Goal: Communication & Community: Ask a question

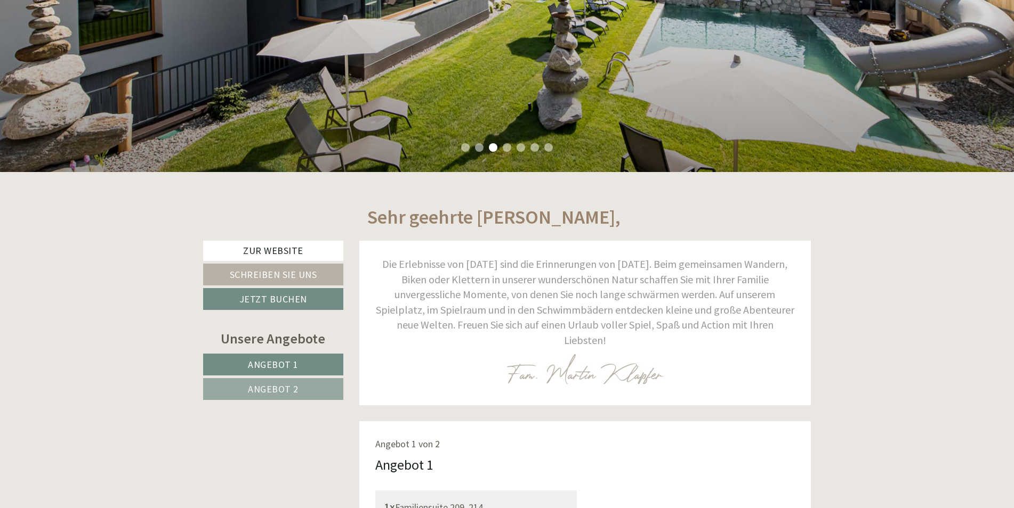
scroll to position [156, 0]
click at [295, 360] on span "Angebot 1" at bounding box center [273, 365] width 51 height 12
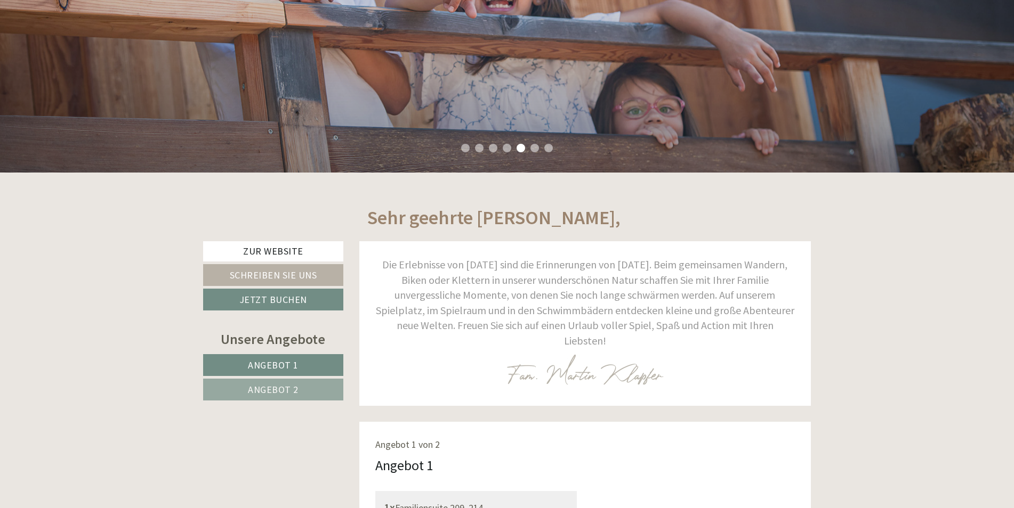
scroll to position [320, 0]
click at [260, 276] on link "Schreiben Sie uns" at bounding box center [273, 275] width 140 height 22
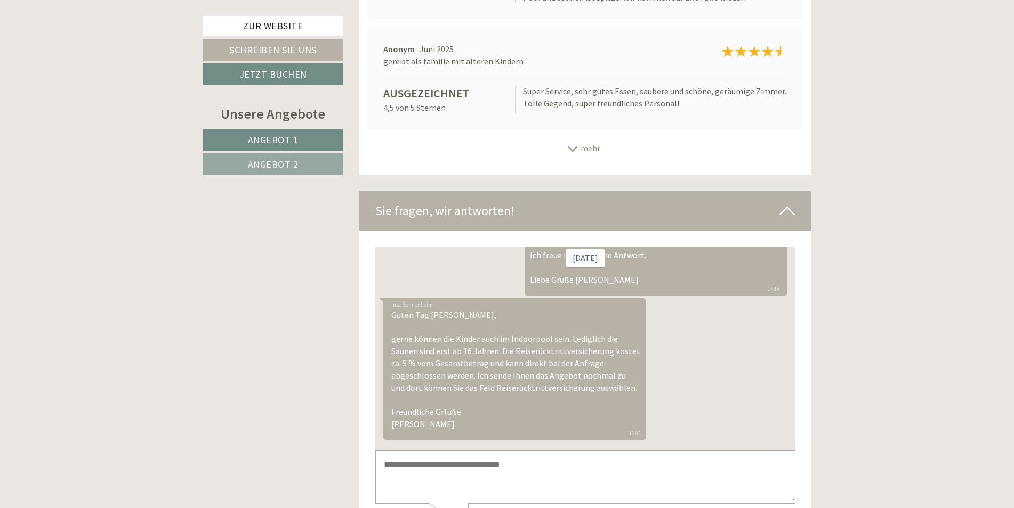
scroll to position [6564, 0]
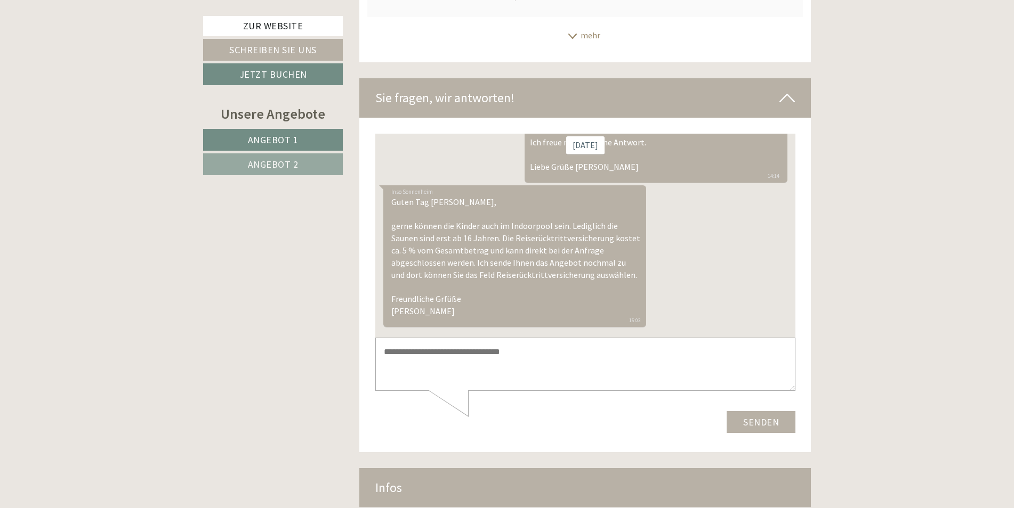
click at [423, 353] on textarea at bounding box center [585, 365] width 420 height 54
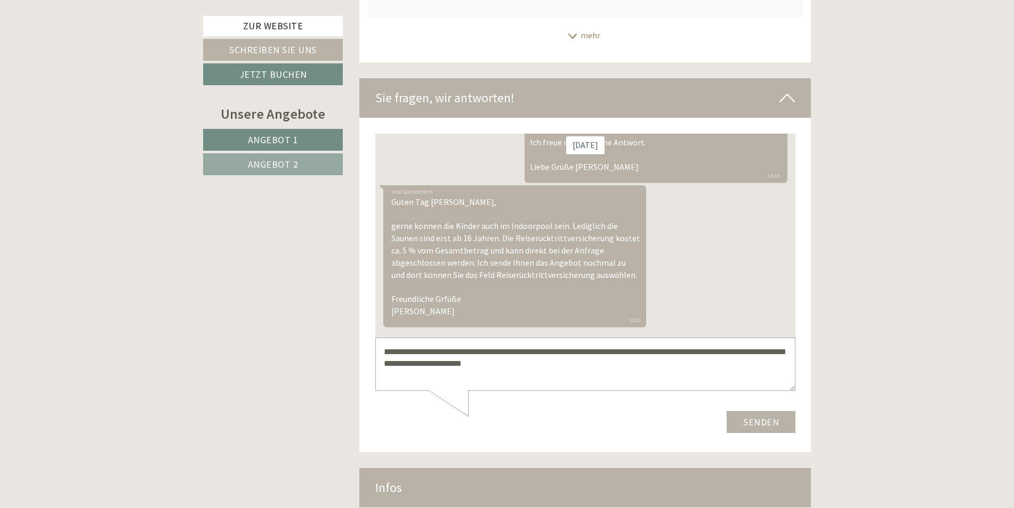
scroll to position [4, 0]
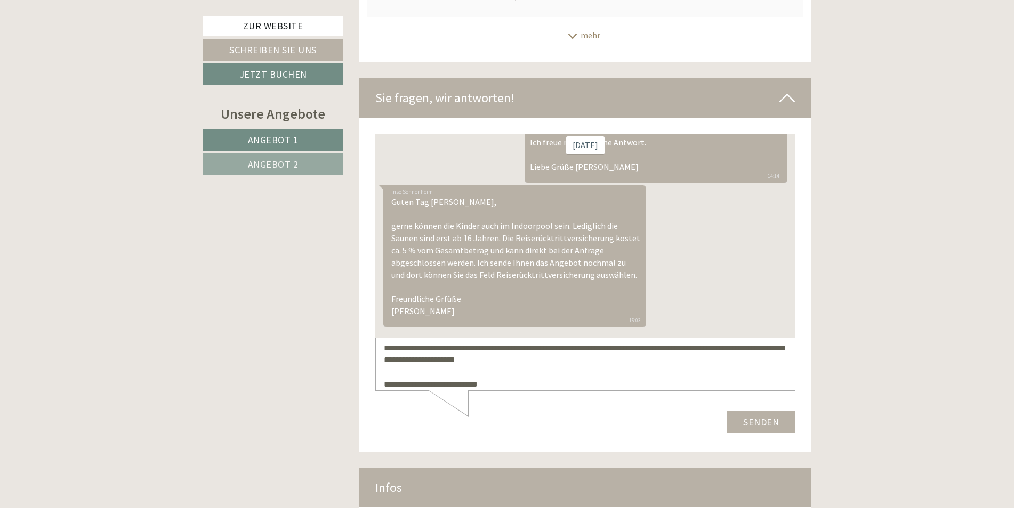
type textarea "**********"
click at [756, 422] on button "Senden" at bounding box center [760, 422] width 69 height 22
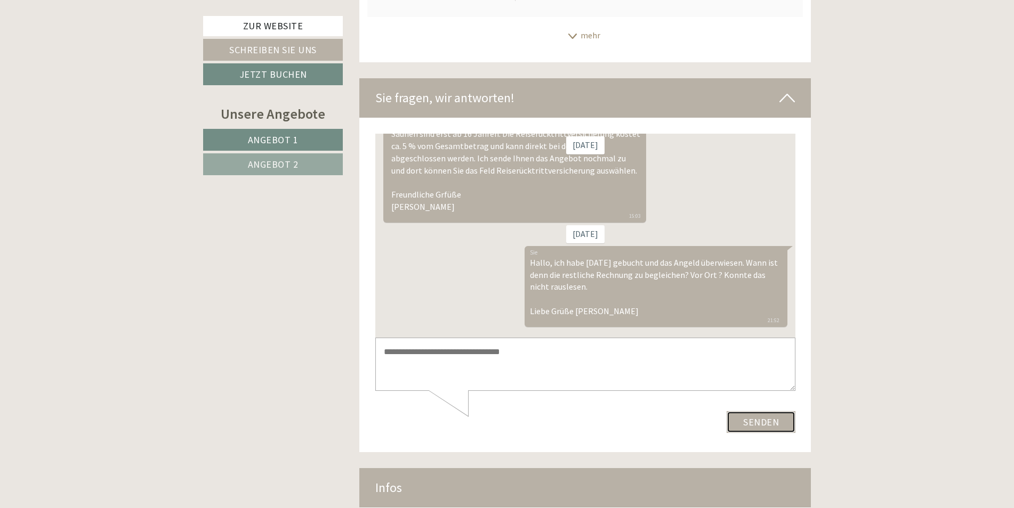
scroll to position [261, 0]
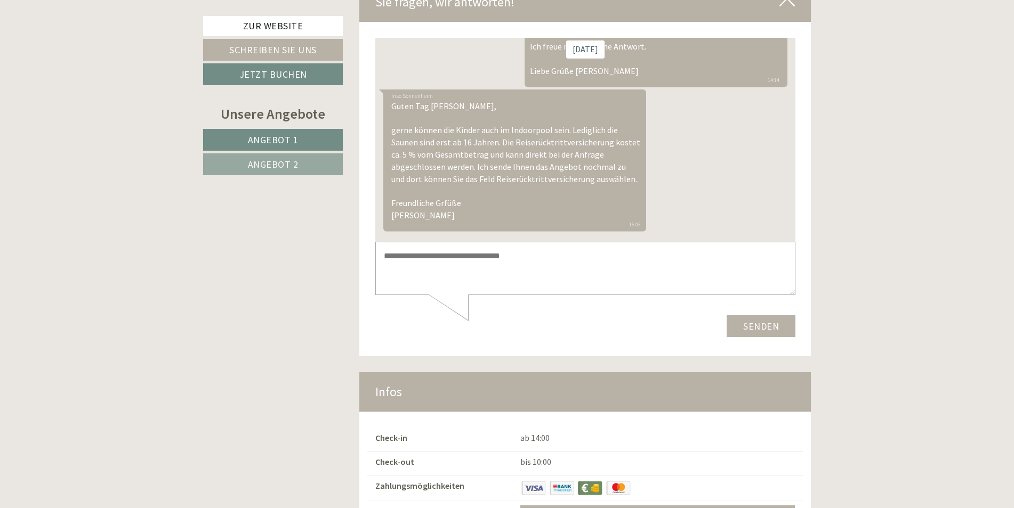
scroll to position [6618, 0]
